Goal: Transaction & Acquisition: Book appointment/travel/reservation

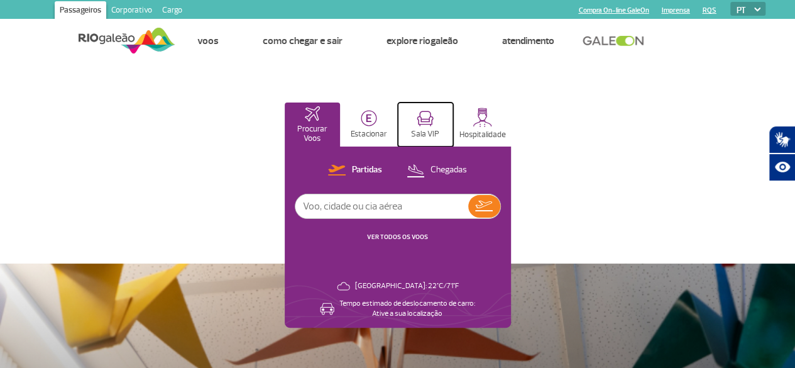
click at [439, 138] on p "Sala VIP" at bounding box center [425, 133] width 28 height 9
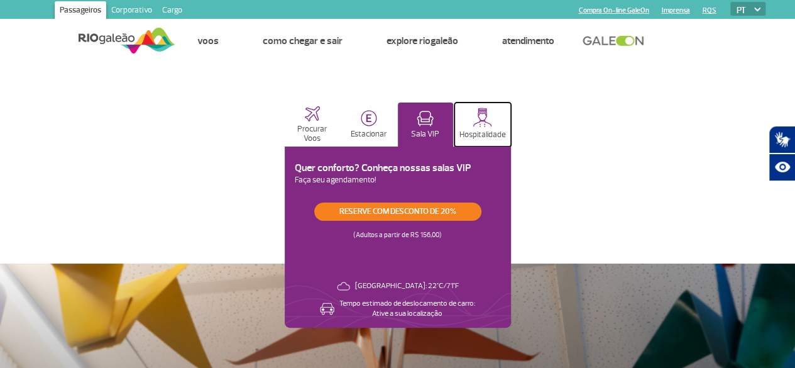
click at [511, 128] on button "Hospitalidade" at bounding box center [482, 124] width 57 height 44
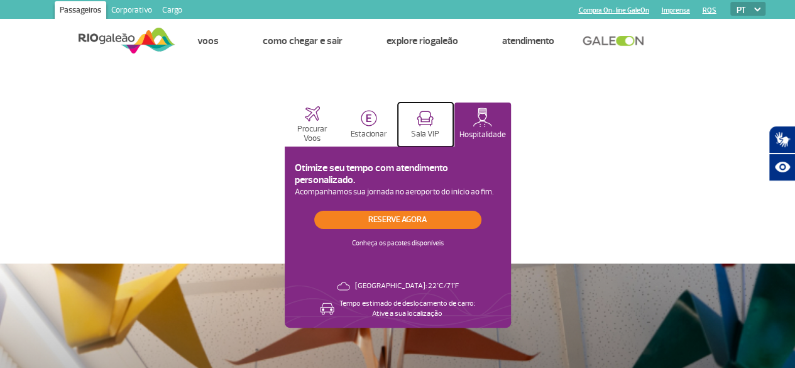
click at [439, 131] on p "Sala VIP" at bounding box center [425, 133] width 28 height 9
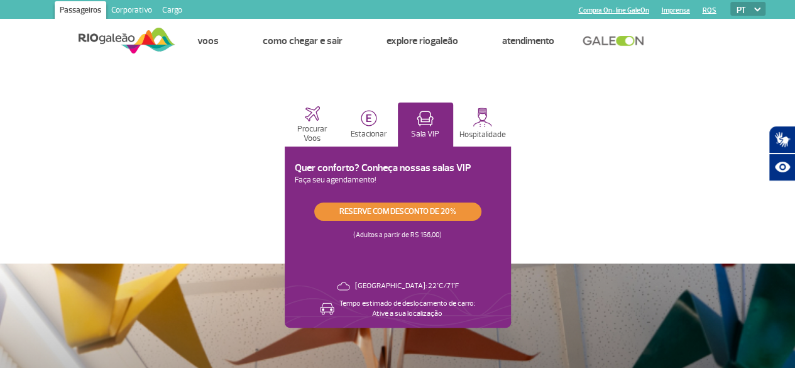
click at [481, 211] on link "Reserve com desconto de 20%" at bounding box center [397, 211] width 167 height 18
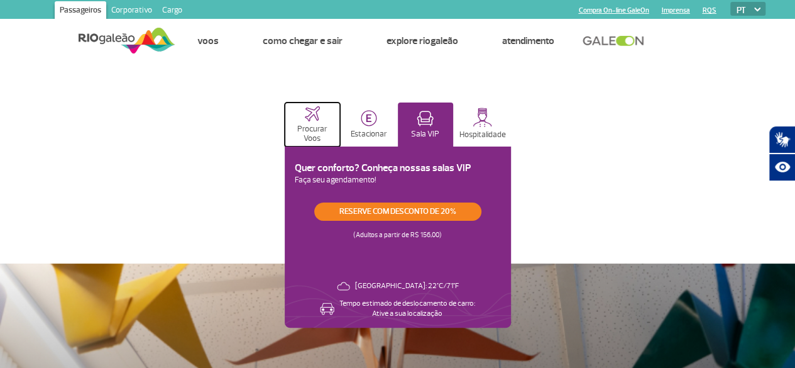
click at [340, 120] on button "Procurar Voos" at bounding box center [312, 124] width 55 height 44
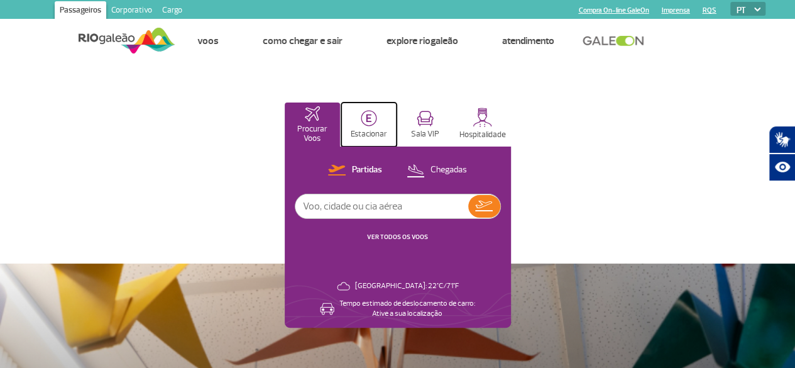
click at [377, 118] on img at bounding box center [369, 118] width 16 height 16
